Goal: Information Seeking & Learning: Learn about a topic

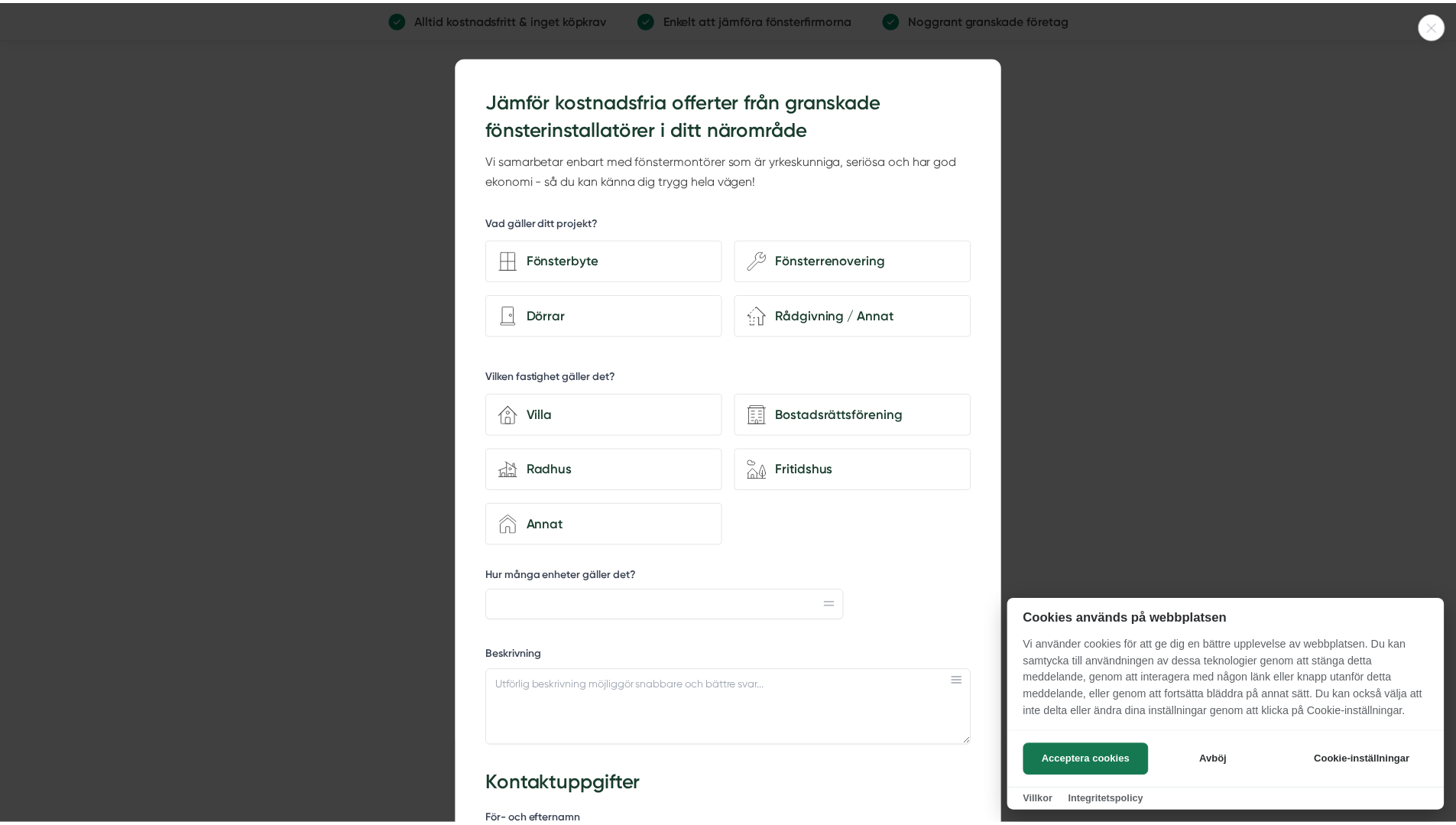
scroll to position [1758, 0]
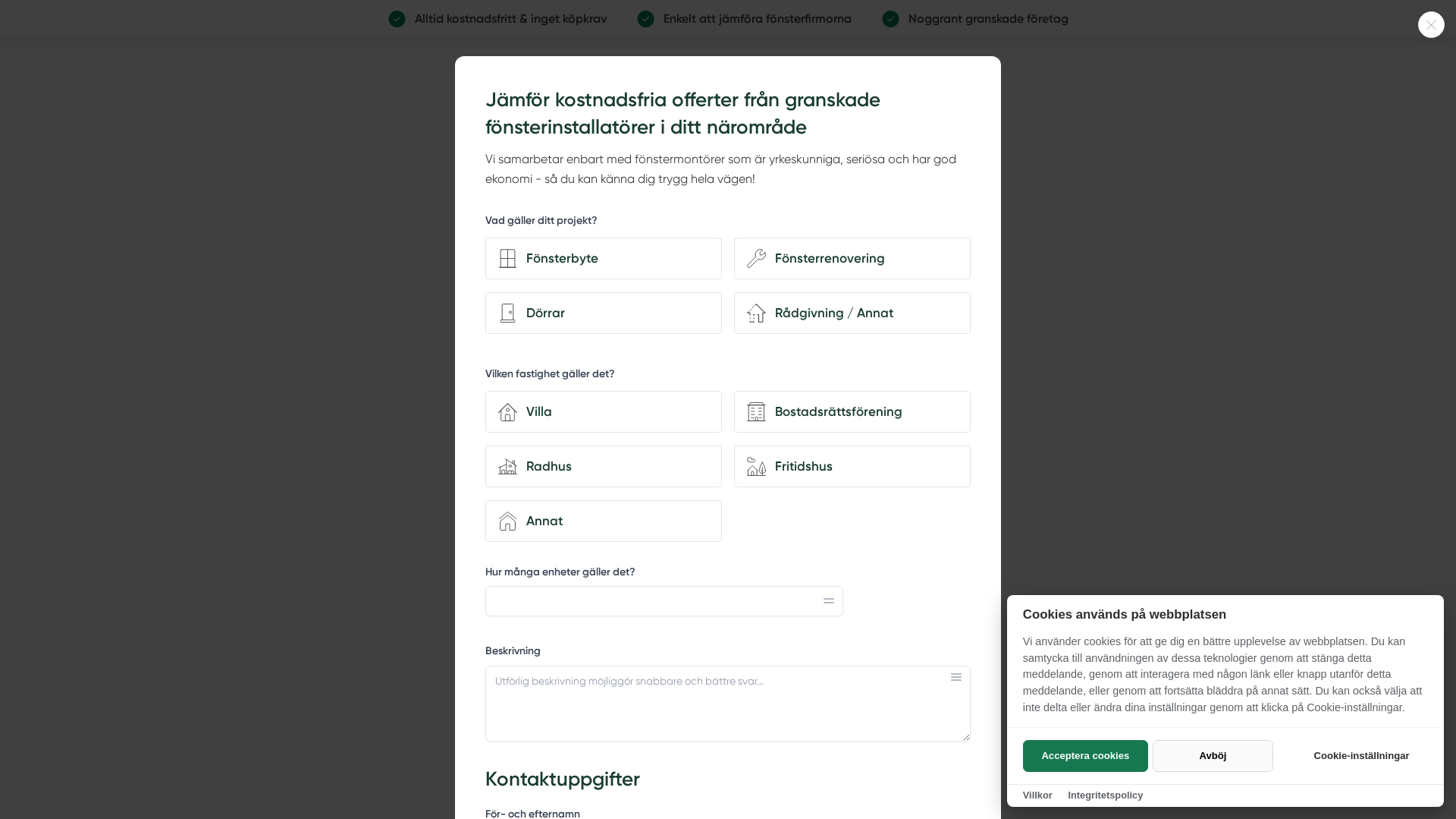
click at [1219, 752] on button "Avböj" at bounding box center [1213, 756] width 121 height 32
checkbox input "false"
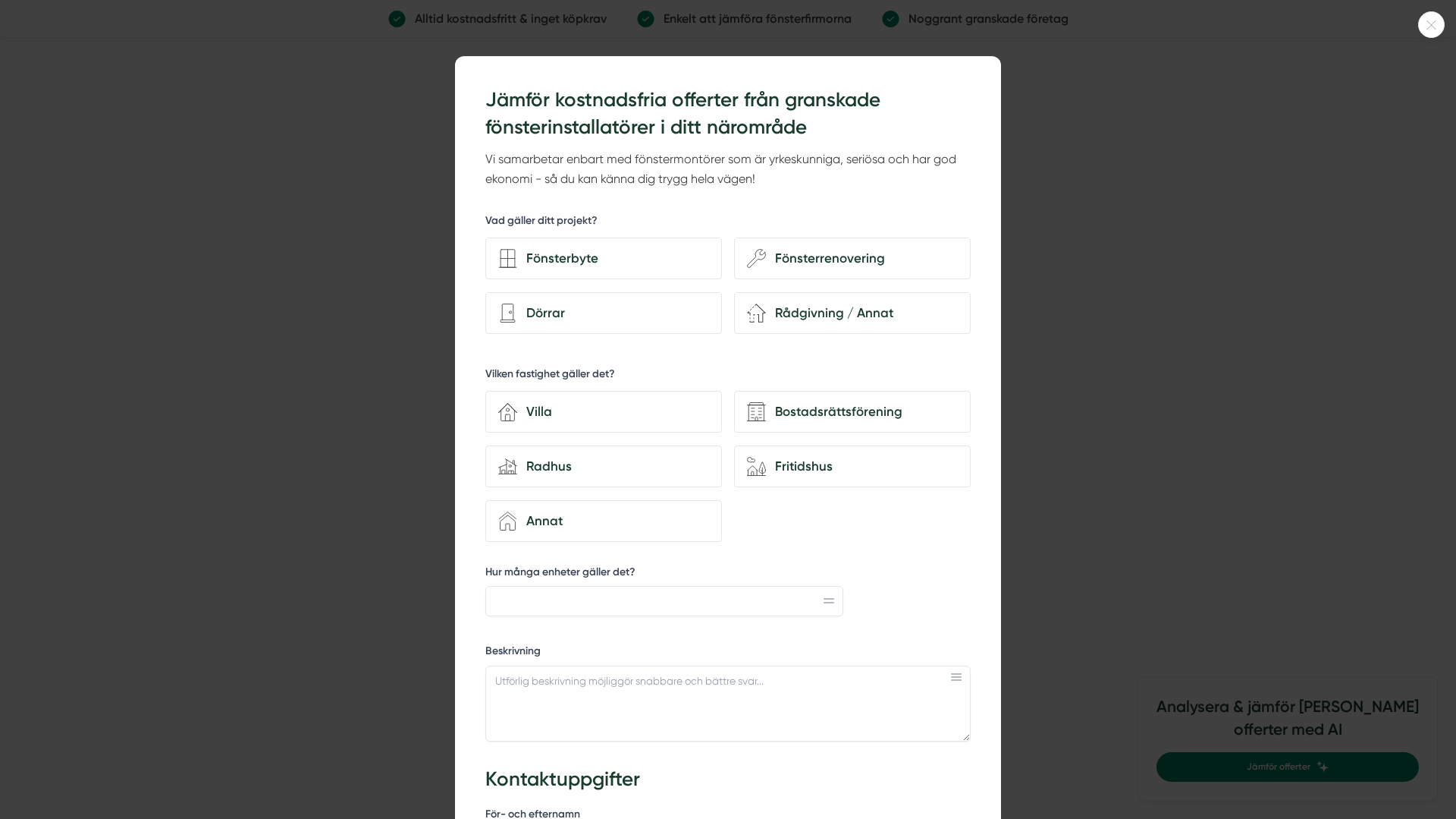
click at [1433, 24] on icon at bounding box center [1431, 25] width 9 height 9
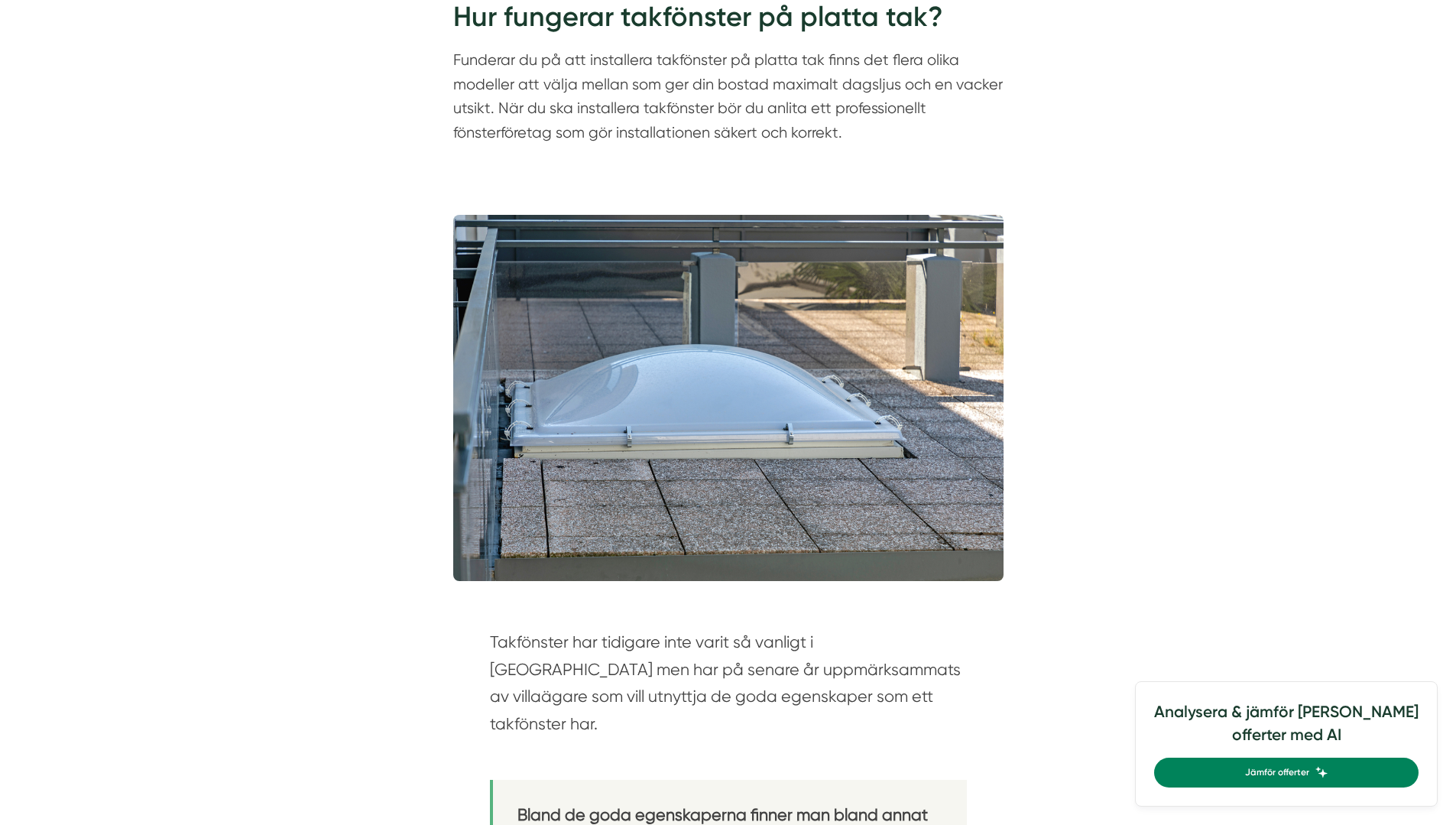
scroll to position [0, 0]
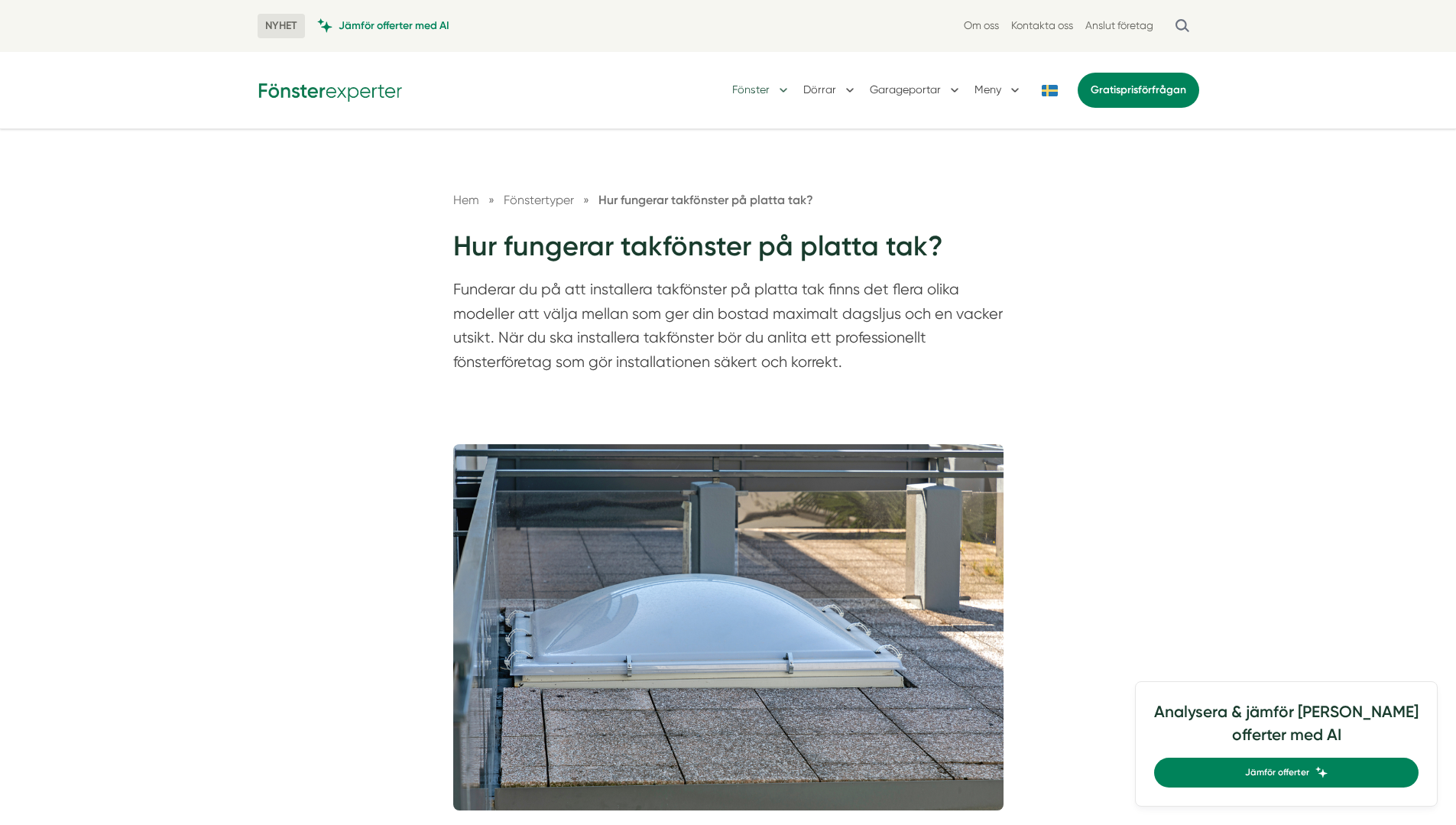
click at [786, 87] on button "Fönster" at bounding box center [761, 90] width 59 height 40
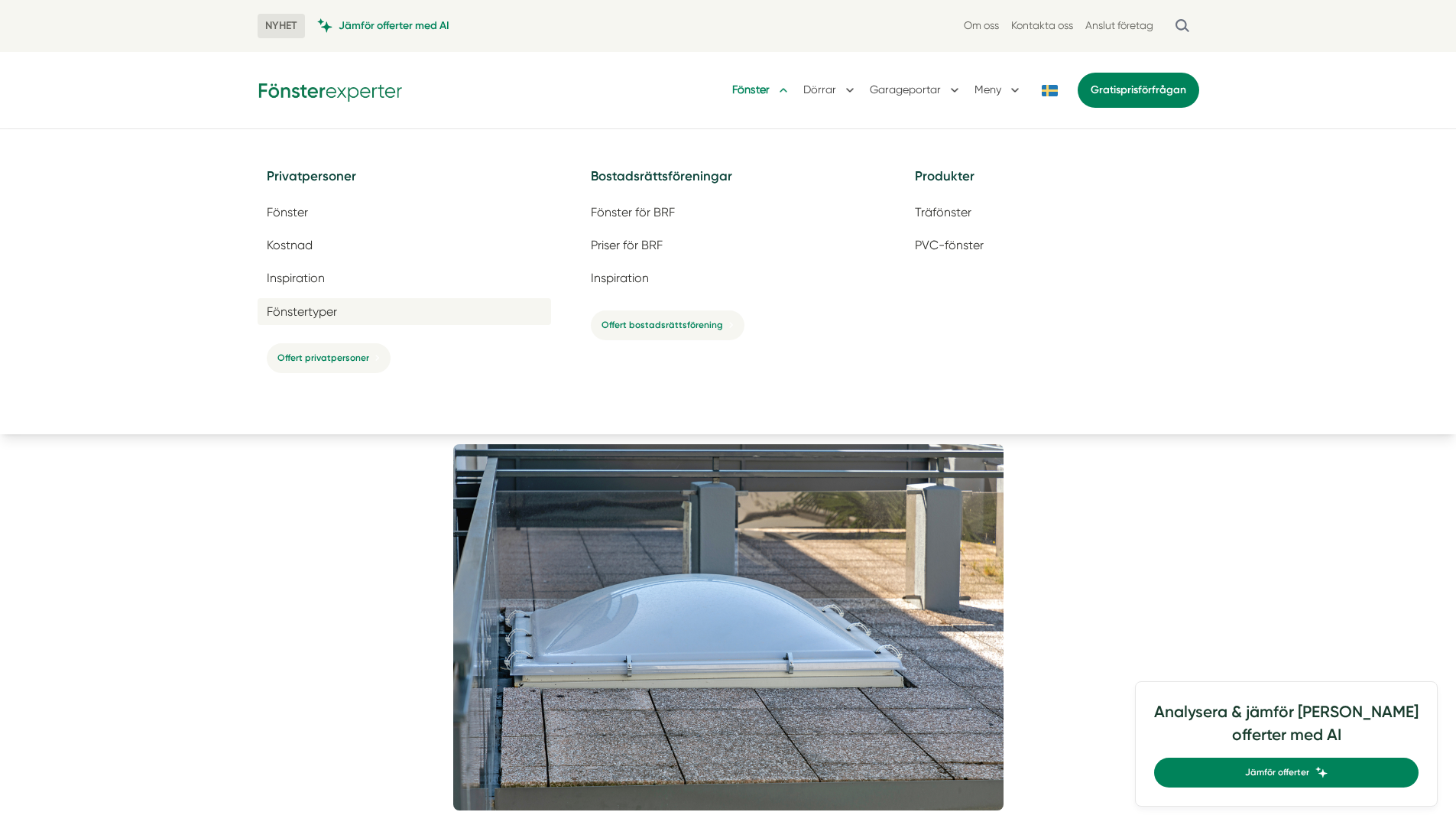
click at [273, 308] on span "Fönstertyper" at bounding box center [301, 312] width 70 height 15
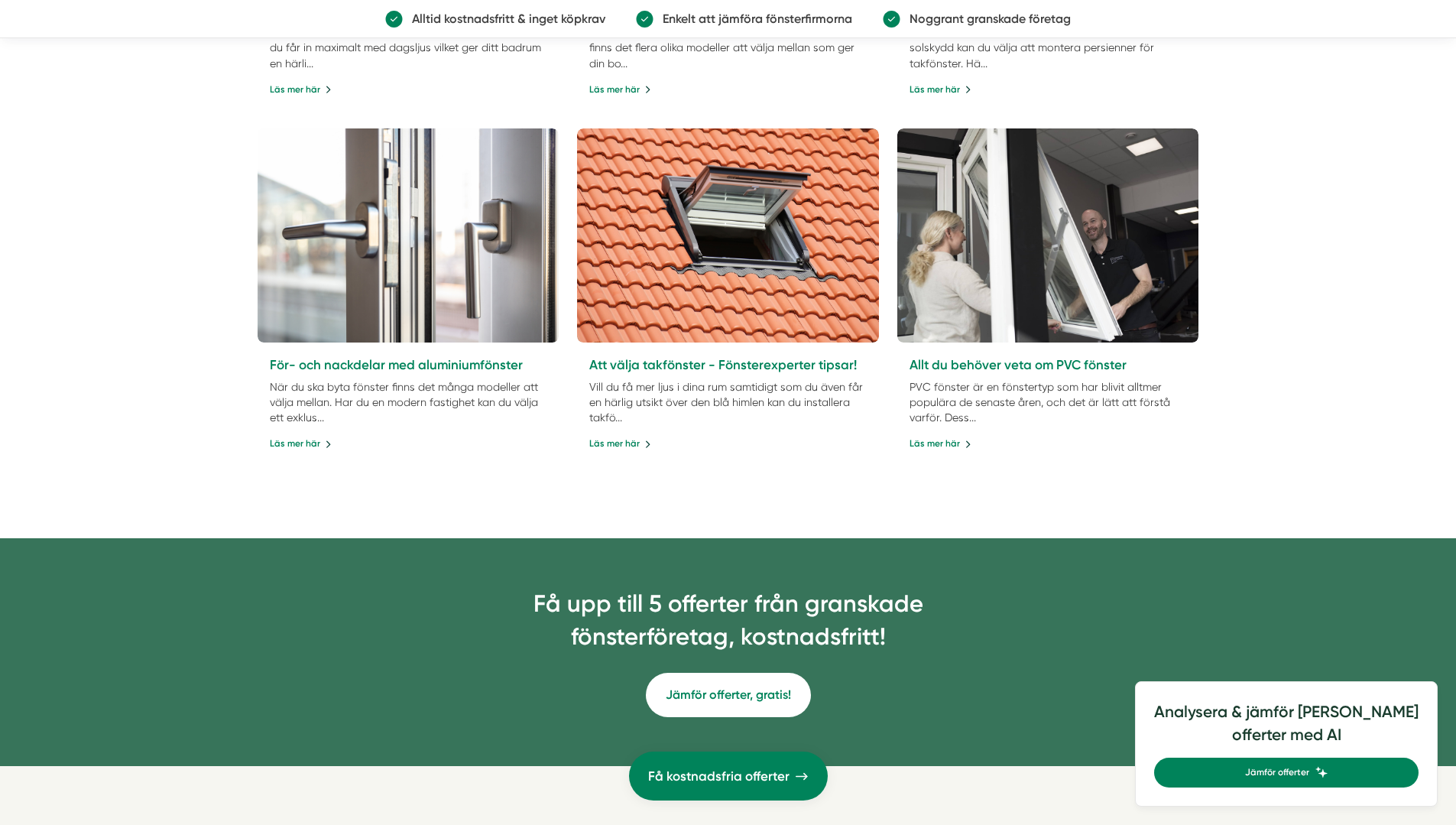
scroll to position [2279, 0]
